Goal: Task Accomplishment & Management: Use online tool/utility

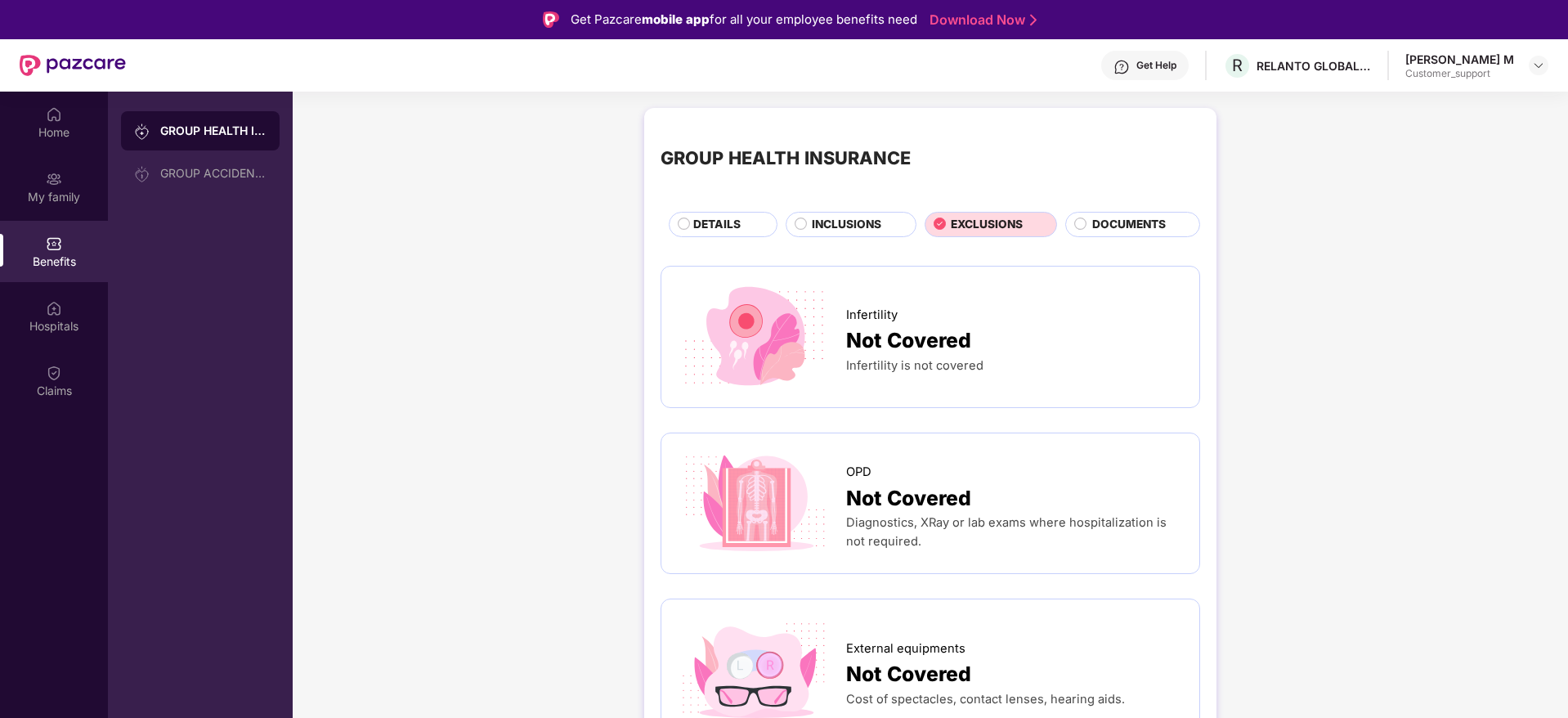
scroll to position [490, 0]
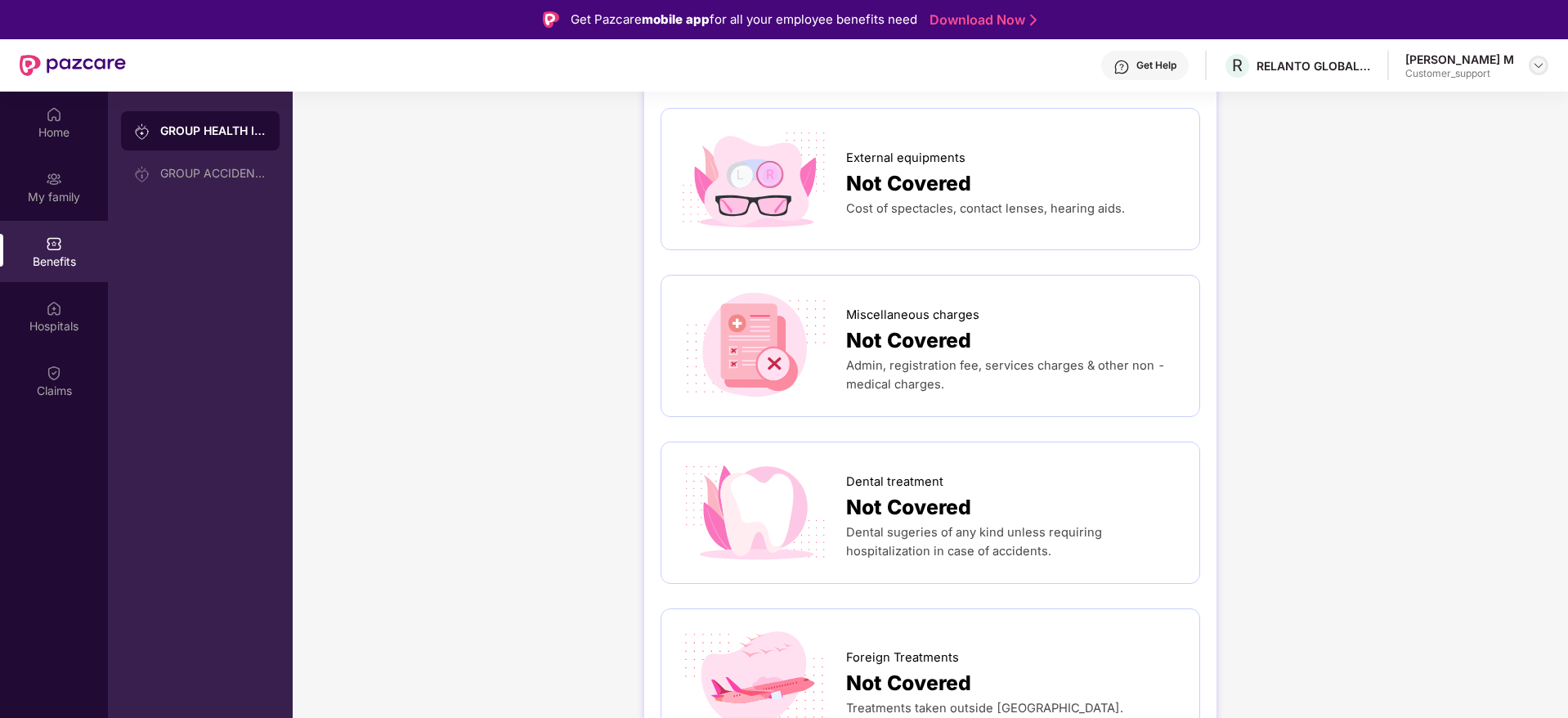
click at [1534, 72] on img at bounding box center [1538, 65] width 13 height 13
click at [1425, 110] on div "Switch to support view" at bounding box center [1462, 104] width 213 height 32
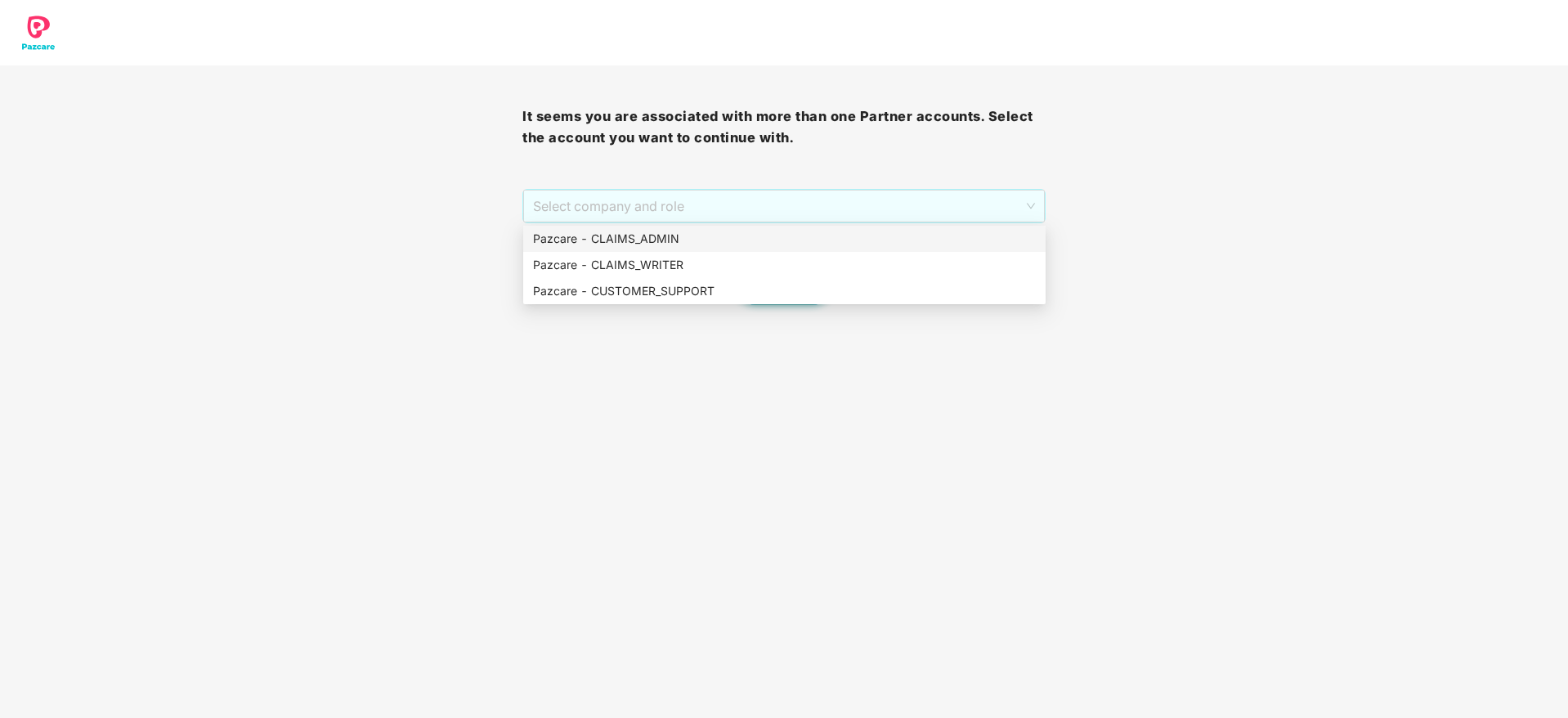
drag, startPoint x: 695, startPoint y: 210, endPoint x: 689, endPoint y: 241, distance: 31.6
click at [689, 241] on body "It seems you are associated with more than one Partner accounts. Select the acc…" at bounding box center [784, 359] width 1568 height 718
drag, startPoint x: 689, startPoint y: 241, endPoint x: 643, endPoint y: 227, distance: 48.1
click at [643, 227] on div "Pazcare - CLAIMS_ADMIN" at bounding box center [784, 239] width 523 height 26
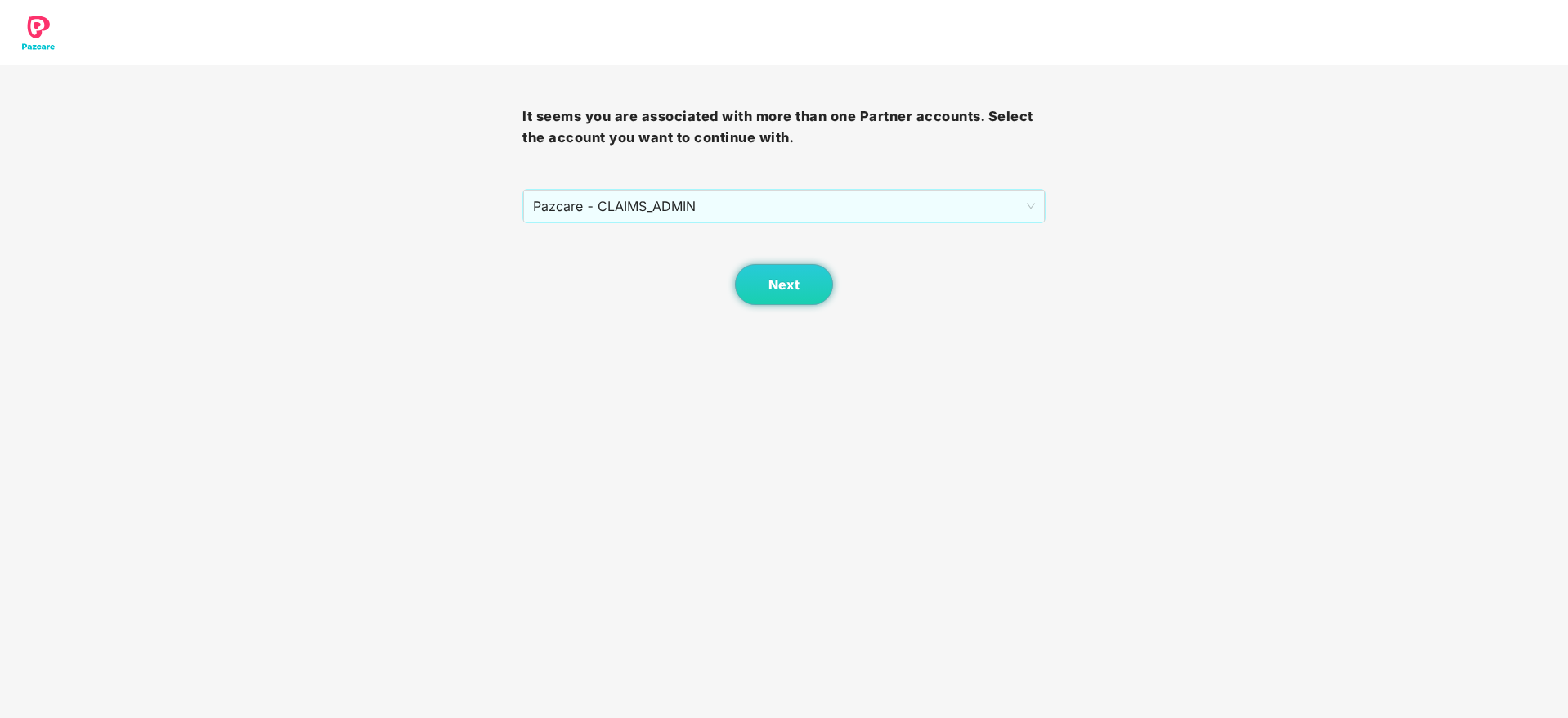
click at [643, 227] on div "Next" at bounding box center [784, 264] width 523 height 82
click at [791, 274] on button "Next" at bounding box center [784, 284] width 98 height 41
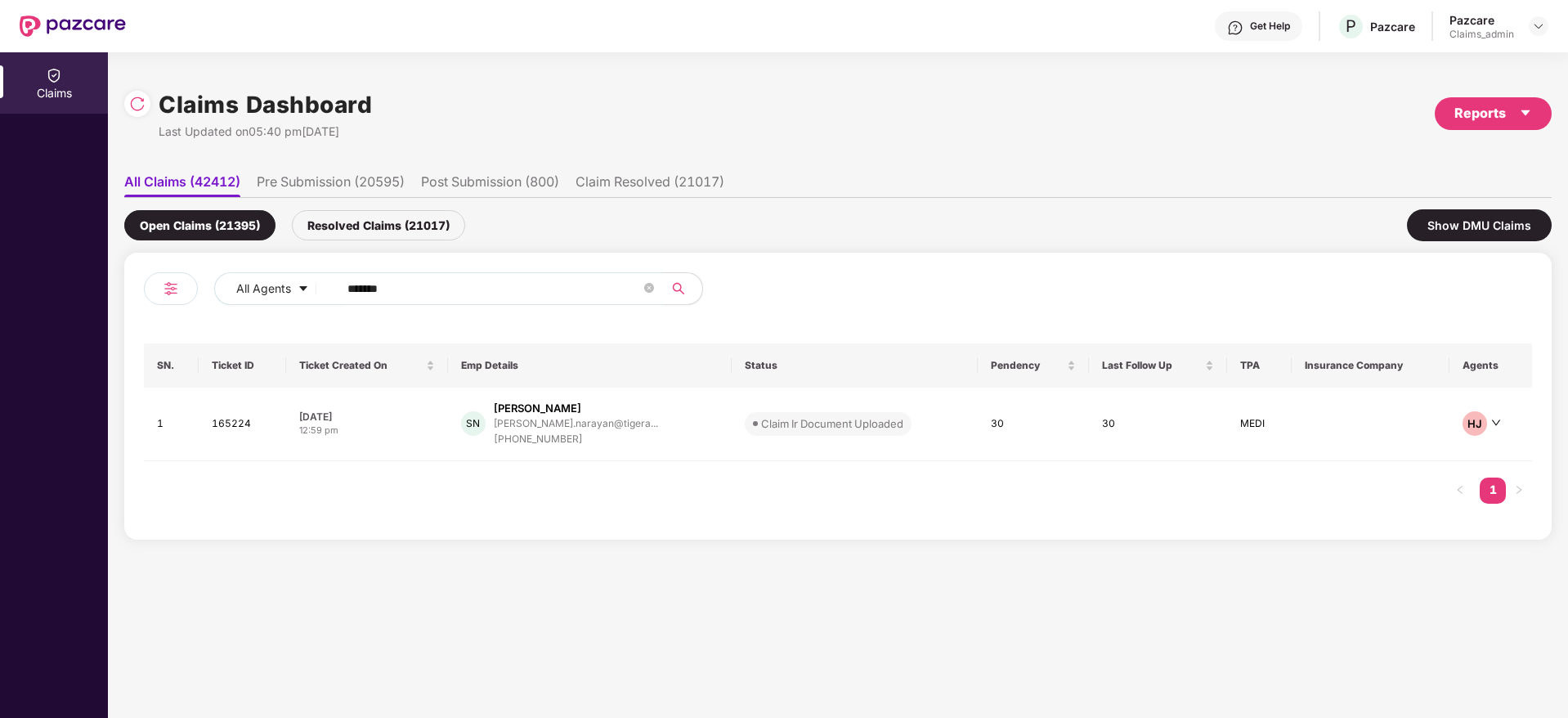
click at [423, 291] on input "******" at bounding box center [494, 289] width 293 height 24
type input "*"
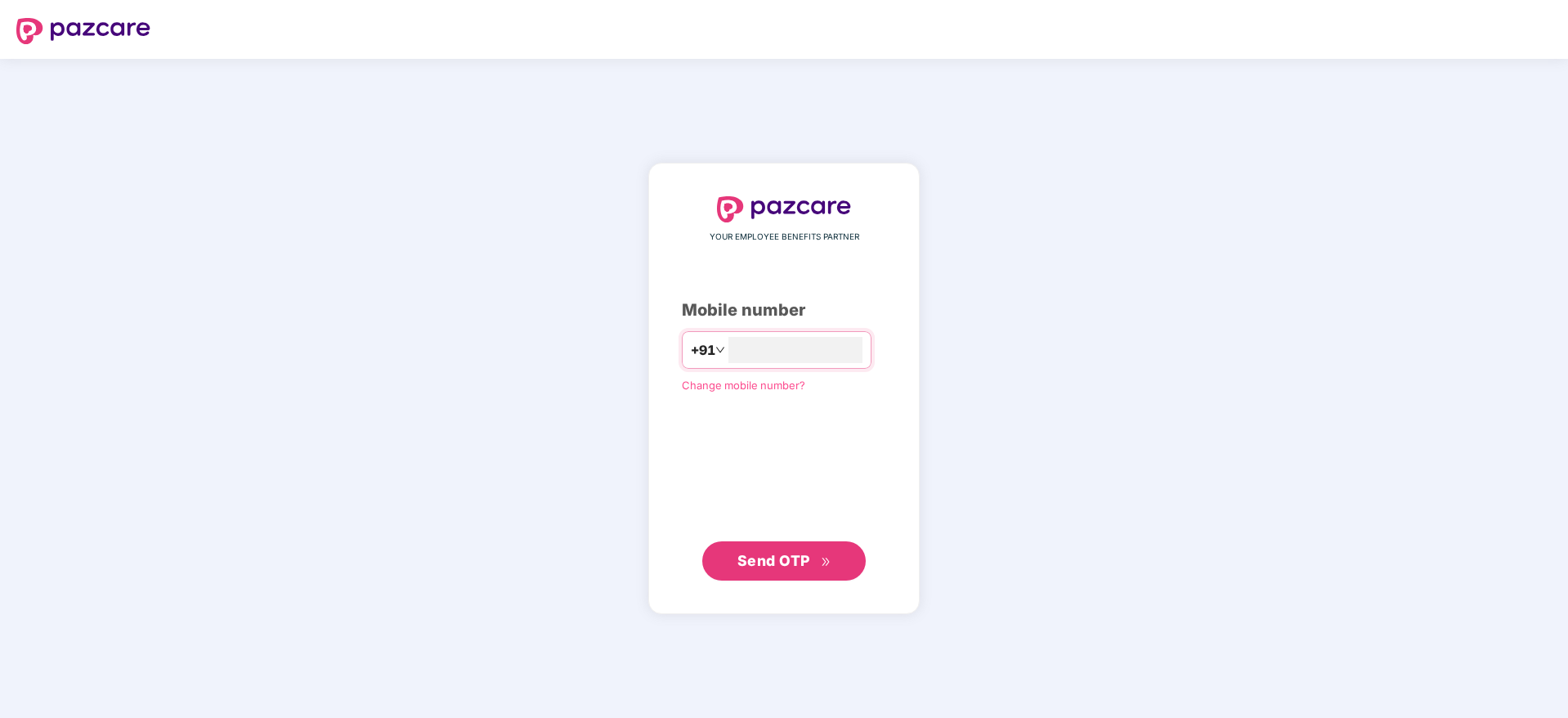
type input "**********"
drag, startPoint x: 755, startPoint y: 587, endPoint x: 732, endPoint y: 544, distance: 48.8
click at [732, 544] on div "**********" at bounding box center [784, 387] width 271 height 449
click at [732, 544] on button "Send OTP" at bounding box center [784, 559] width 163 height 39
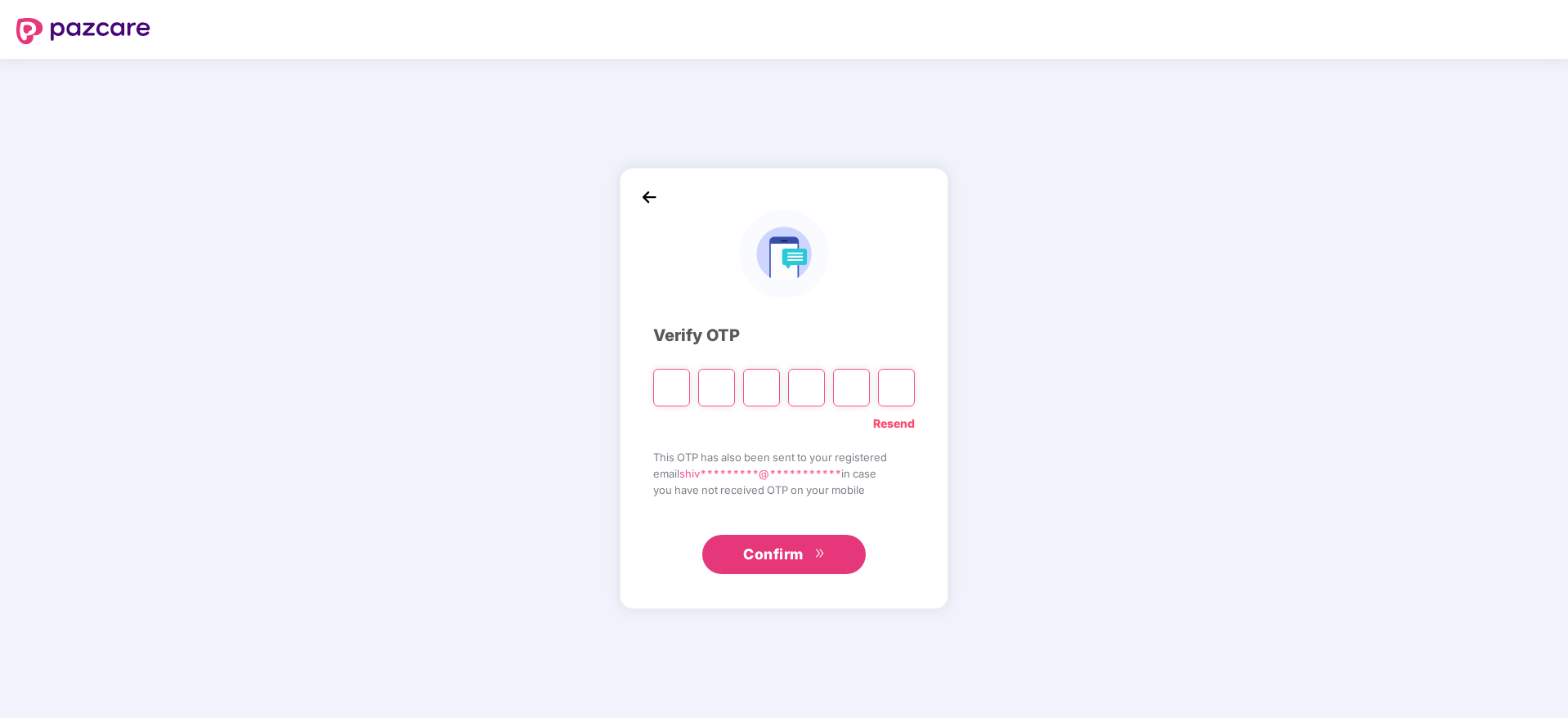
type input "*"
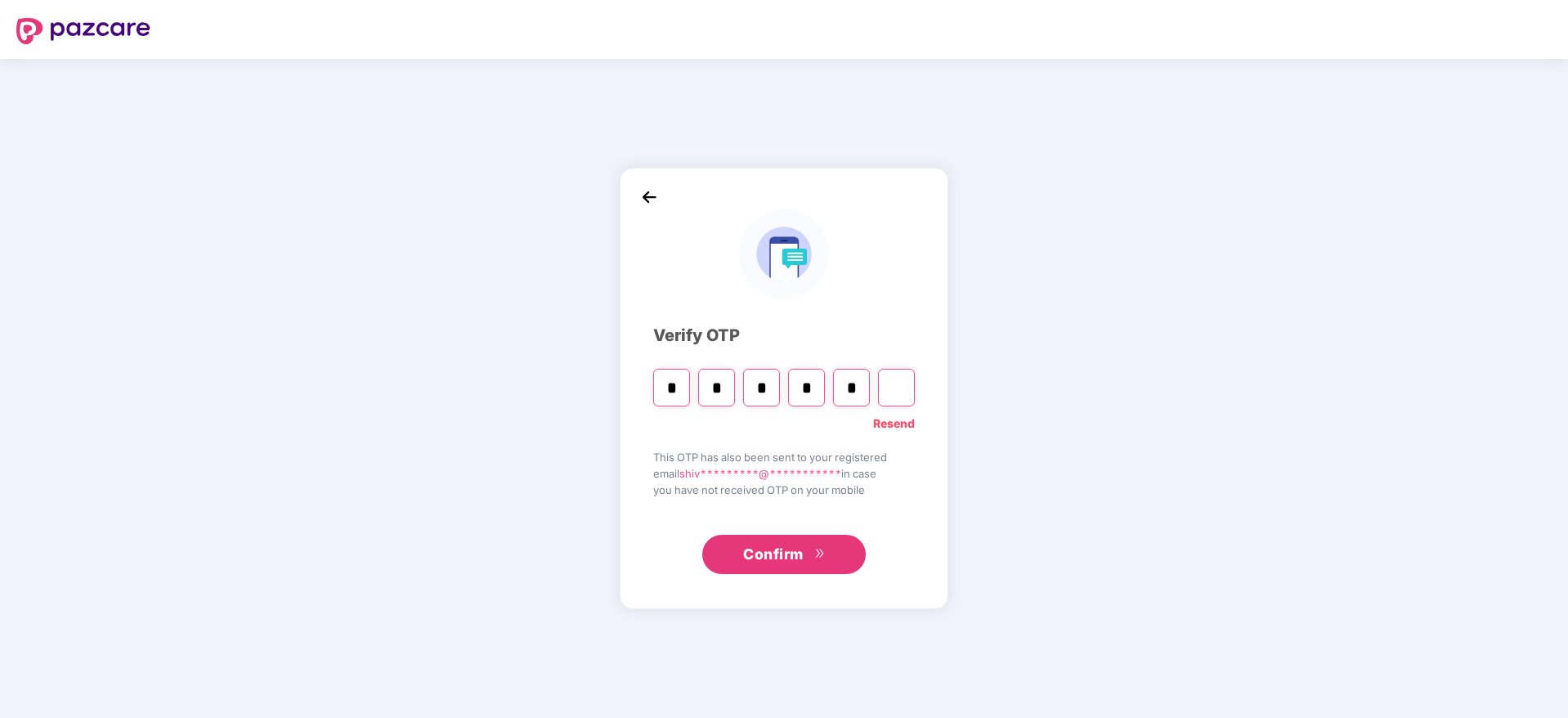
type input "*"
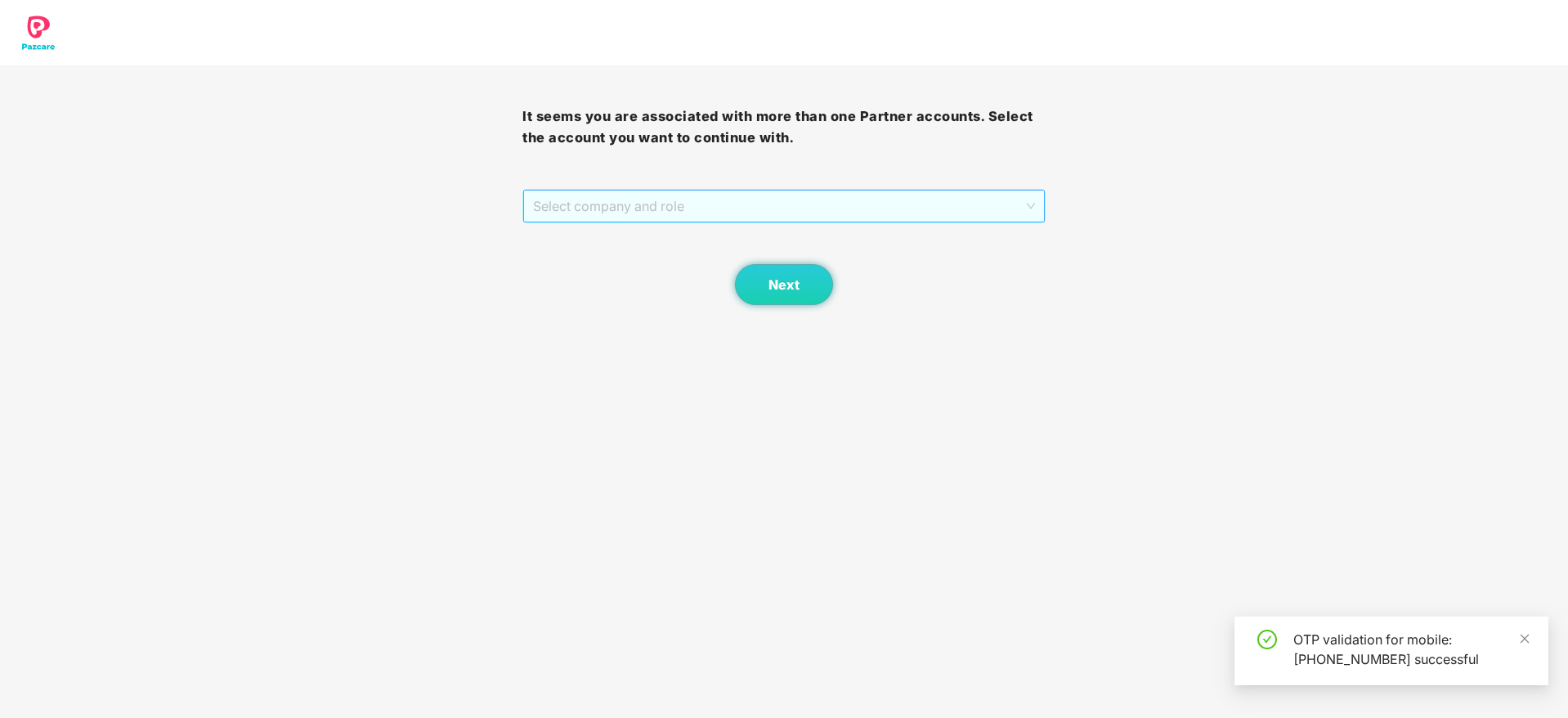
click at [660, 190] on span "Select company and role" at bounding box center [784, 206] width 501 height 31
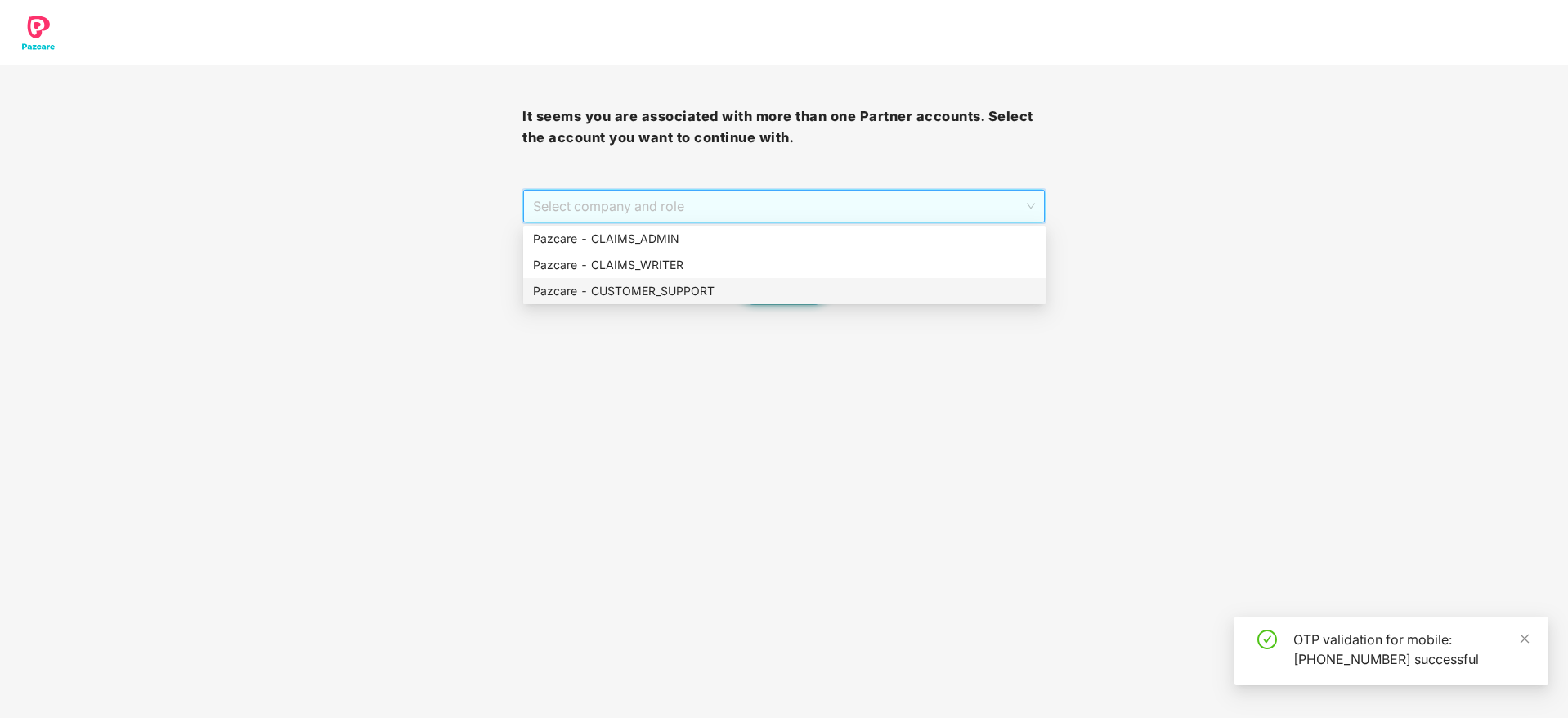
click at [666, 290] on div "Pazcare - CUSTOMER_SUPPORT" at bounding box center [784, 291] width 503 height 18
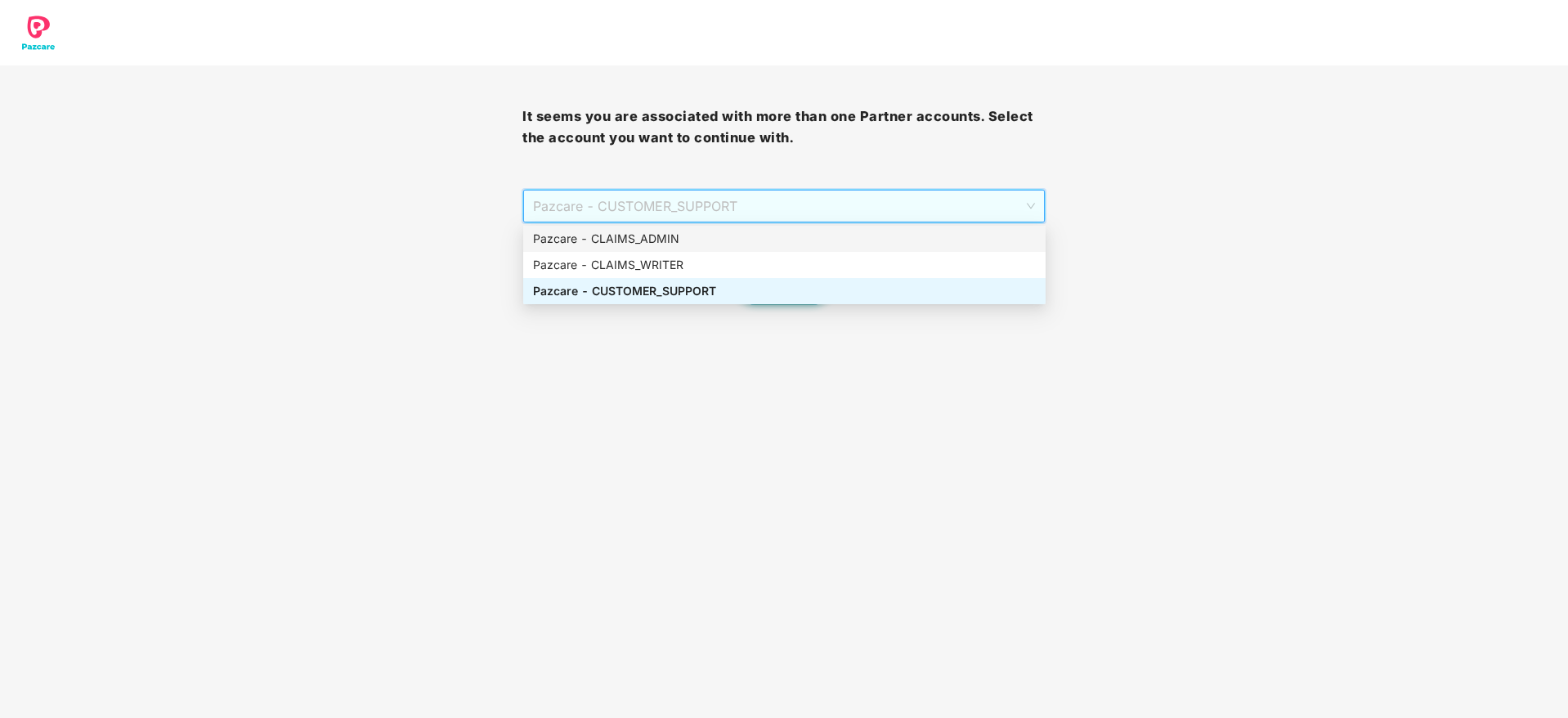
drag, startPoint x: 735, startPoint y: 206, endPoint x: 733, endPoint y: 229, distance: 23.1
click at [733, 229] on body "It seems you are associated with more than one Partner accounts. Select the acc…" at bounding box center [784, 359] width 1568 height 718
click at [733, 229] on div "Pazcare - CLAIMS_ADMIN" at bounding box center [784, 238] width 503 height 18
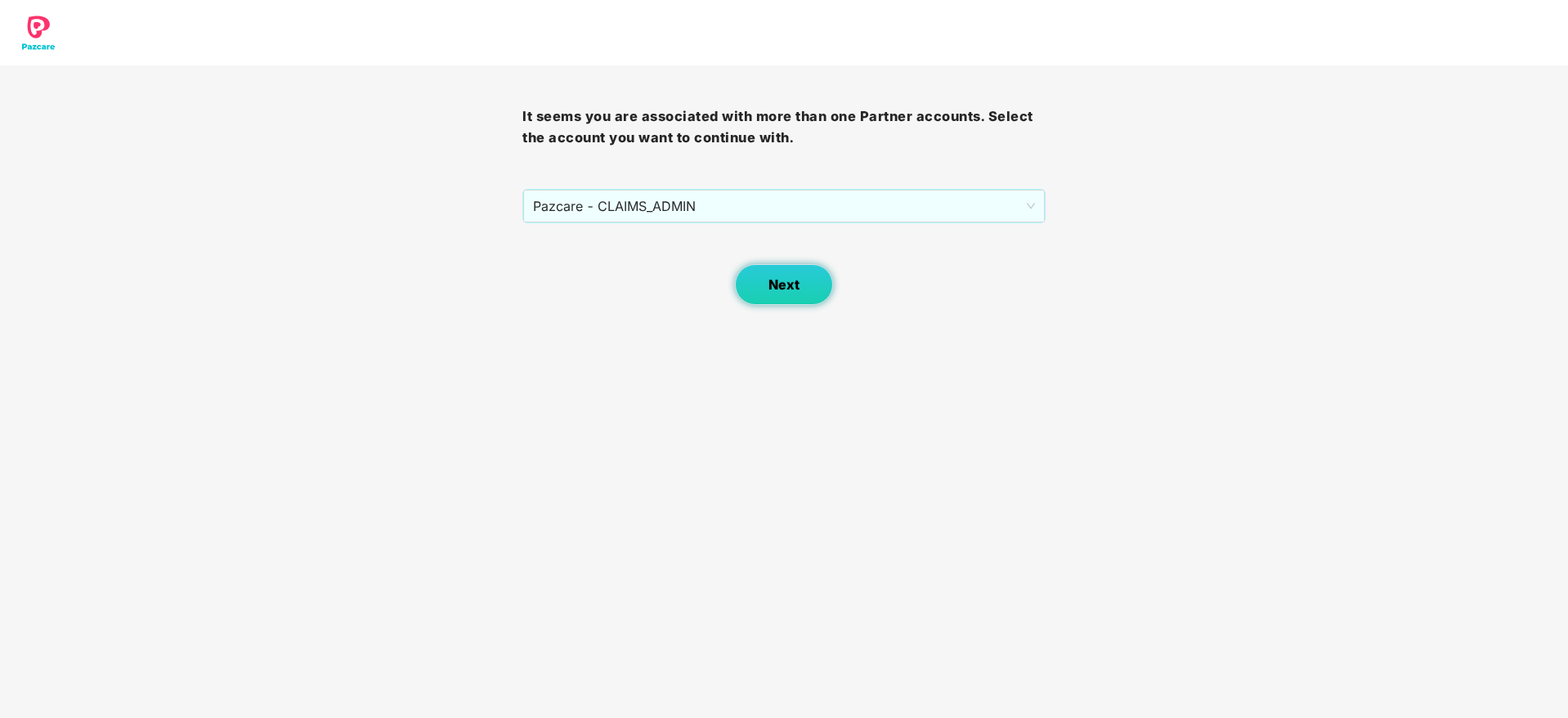
click at [789, 299] on button "Next" at bounding box center [784, 284] width 98 height 41
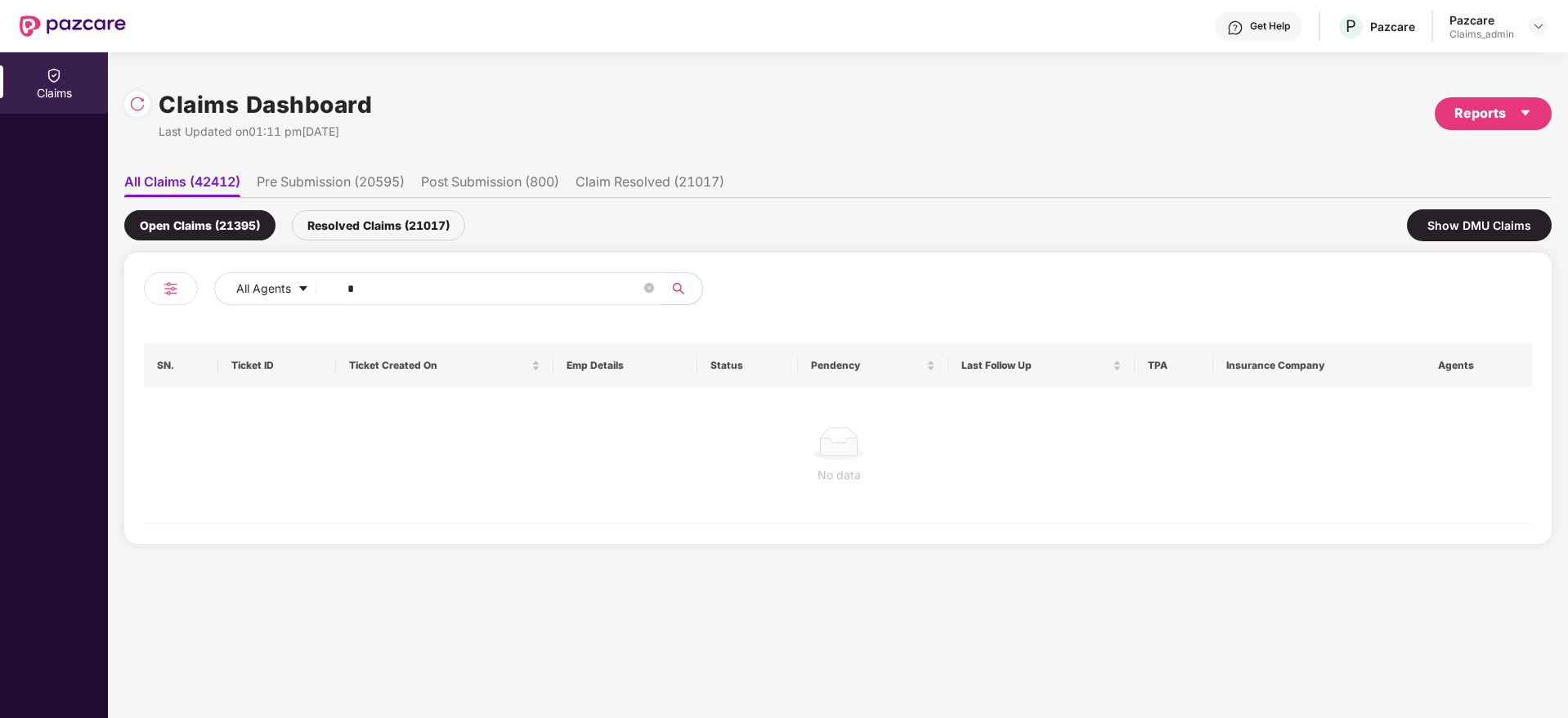
click at [420, 282] on input "*" at bounding box center [494, 289] width 293 height 24
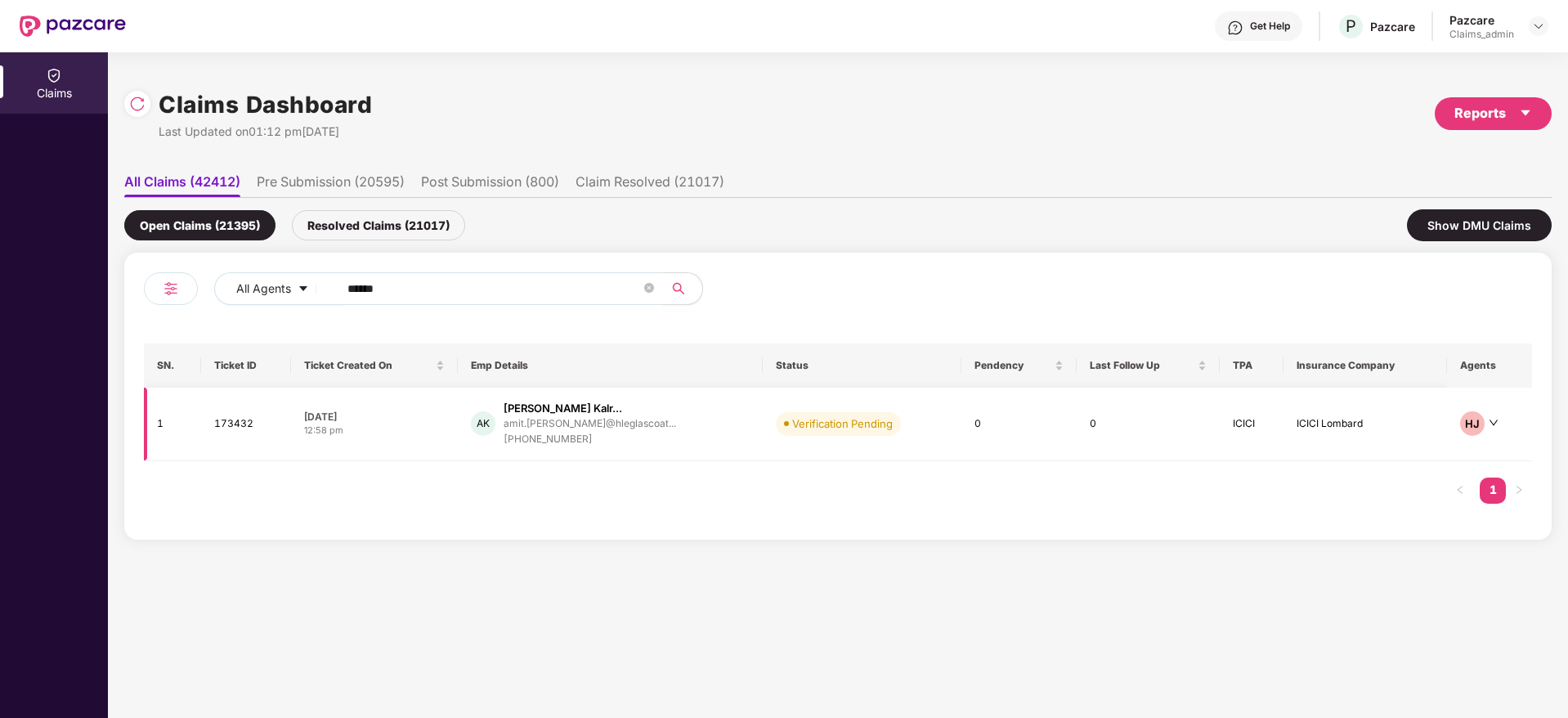
type input "******"
click at [559, 448] on td "AK [PERSON_NAME] Kalr... amit.[PERSON_NAME]@hleglascoat... [PHONE_NUMBER]" at bounding box center [611, 424] width 305 height 73
